Goal: Transaction & Acquisition: Purchase product/service

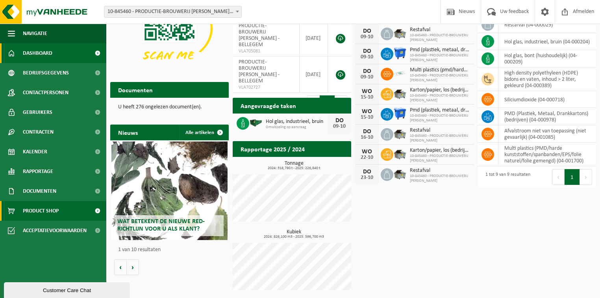
click at [35, 210] on span "Product Shop" at bounding box center [41, 211] width 36 height 20
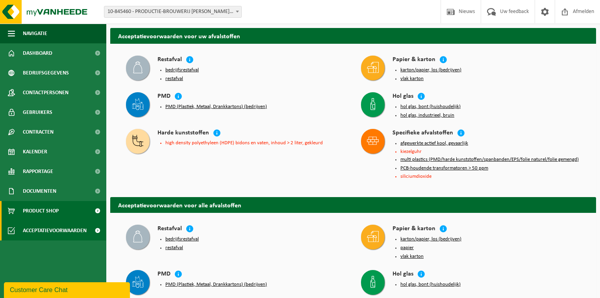
click at [31, 214] on span "Product Shop" at bounding box center [41, 211] width 36 height 20
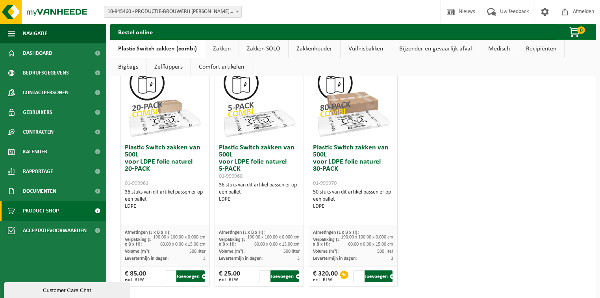
scroll to position [543, 0]
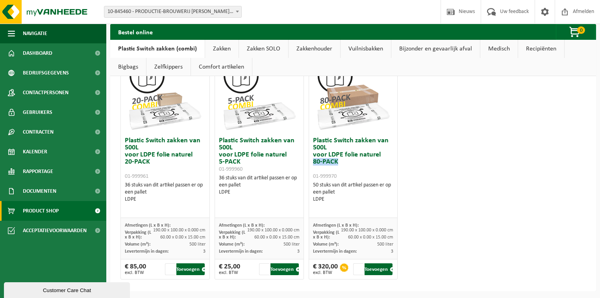
drag, startPoint x: 312, startPoint y: 160, endPoint x: 352, endPoint y: 162, distance: 40.2
click at [352, 162] on h3 "Plastic Switch zakken van 500L voor LDPE folie naturel 80-PACK 01-999970" at bounding box center [353, 158] width 81 height 43
click at [352, 163] on h3 "Plastic Switch zakken van 500L voor LDPE folie naturel 80-PACK 01-999970" at bounding box center [353, 158] width 81 height 43
drag, startPoint x: 343, startPoint y: 161, endPoint x: 309, endPoint y: 161, distance: 34.6
click at [309, 161] on div "Plastic Switch zakken van 500L voor LDPE folie naturel 80-PACK 01-999970 50 stu…" at bounding box center [353, 175] width 89 height 85
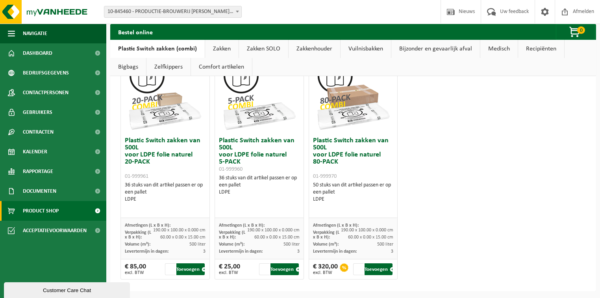
click at [354, 165] on h3 "Plastic Switch zakken van 500L voor LDPE folie naturel 80-PACK 01-999970" at bounding box center [353, 158] width 81 height 43
